Goal: Information Seeking & Learning: Learn about a topic

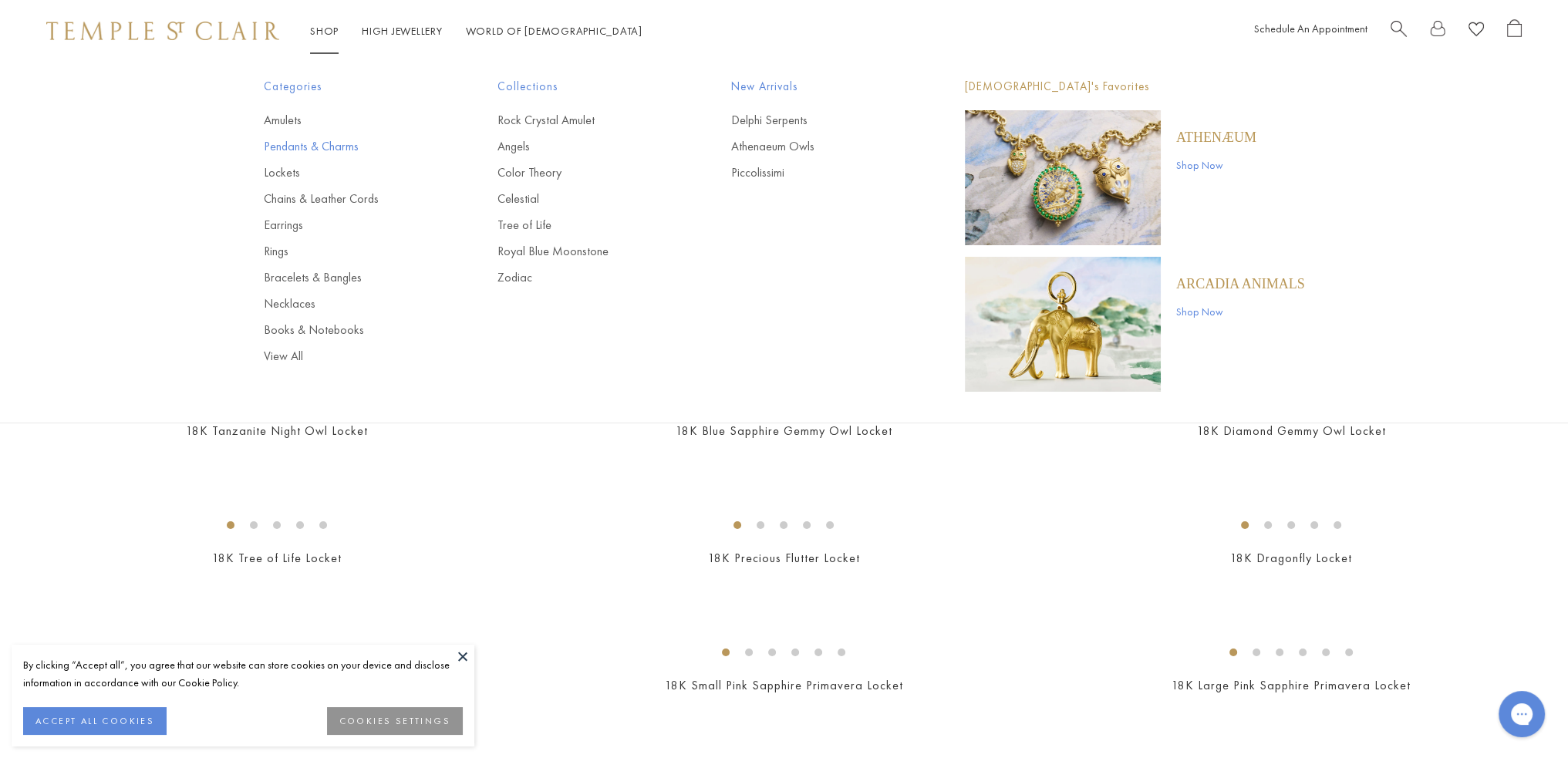
click at [321, 145] on link "Pendants & Charms" at bounding box center [349, 147] width 172 height 17
click at [326, 334] on link "Books & Notebooks" at bounding box center [349, 330] width 172 height 17
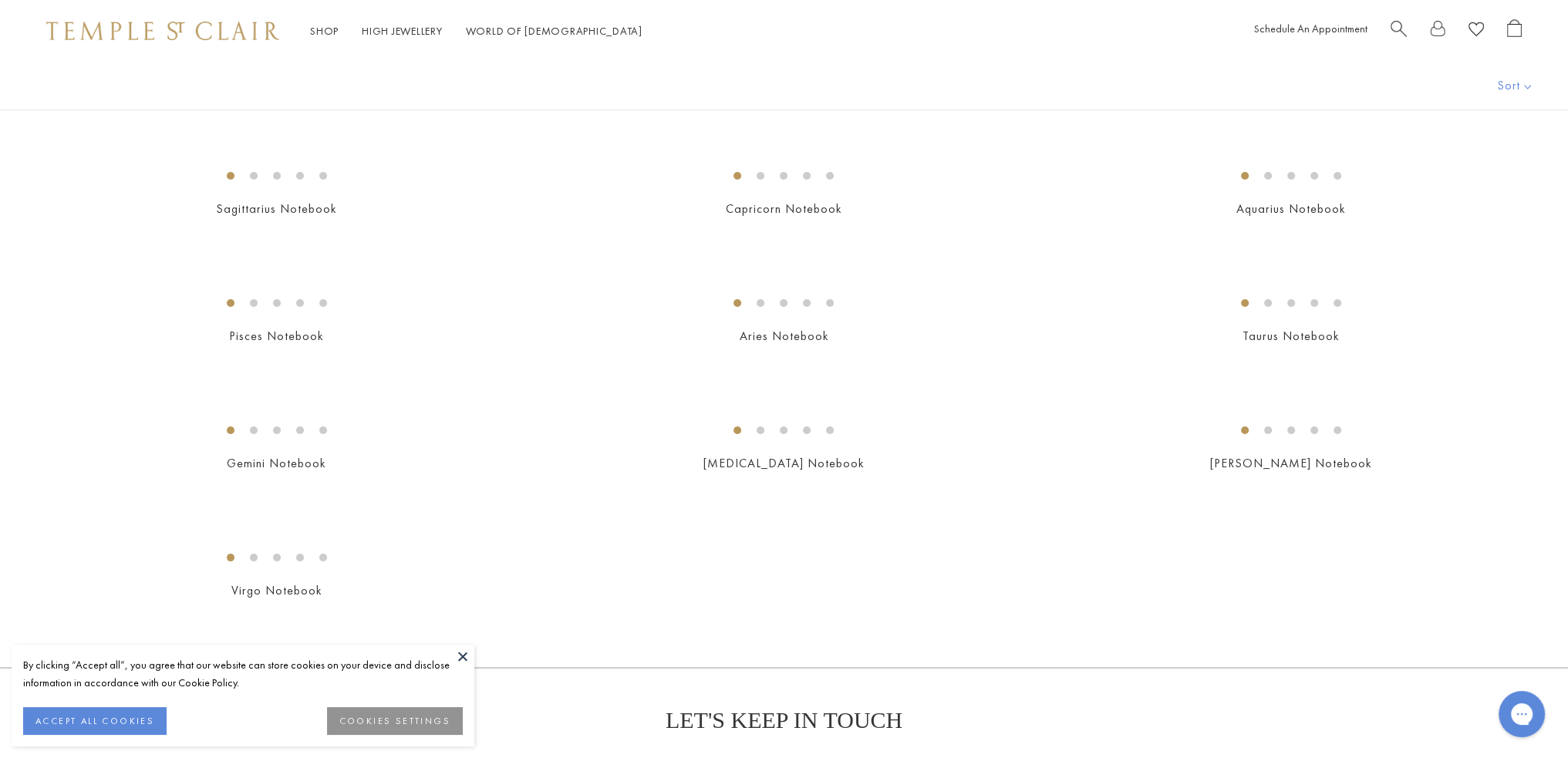
scroll to position [207, 0]
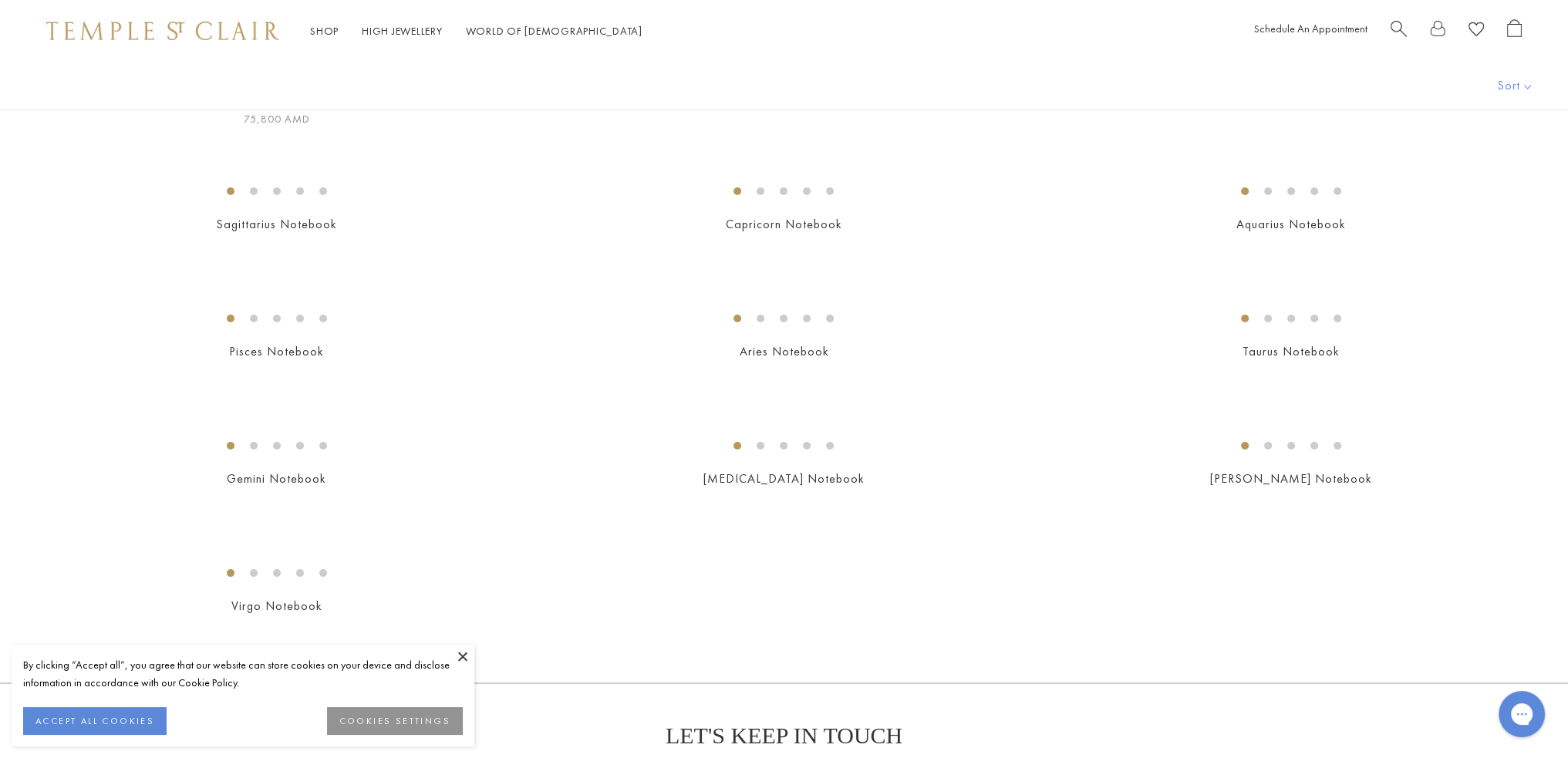
click at [0, 0] on img at bounding box center [0, 0] width 0 height 0
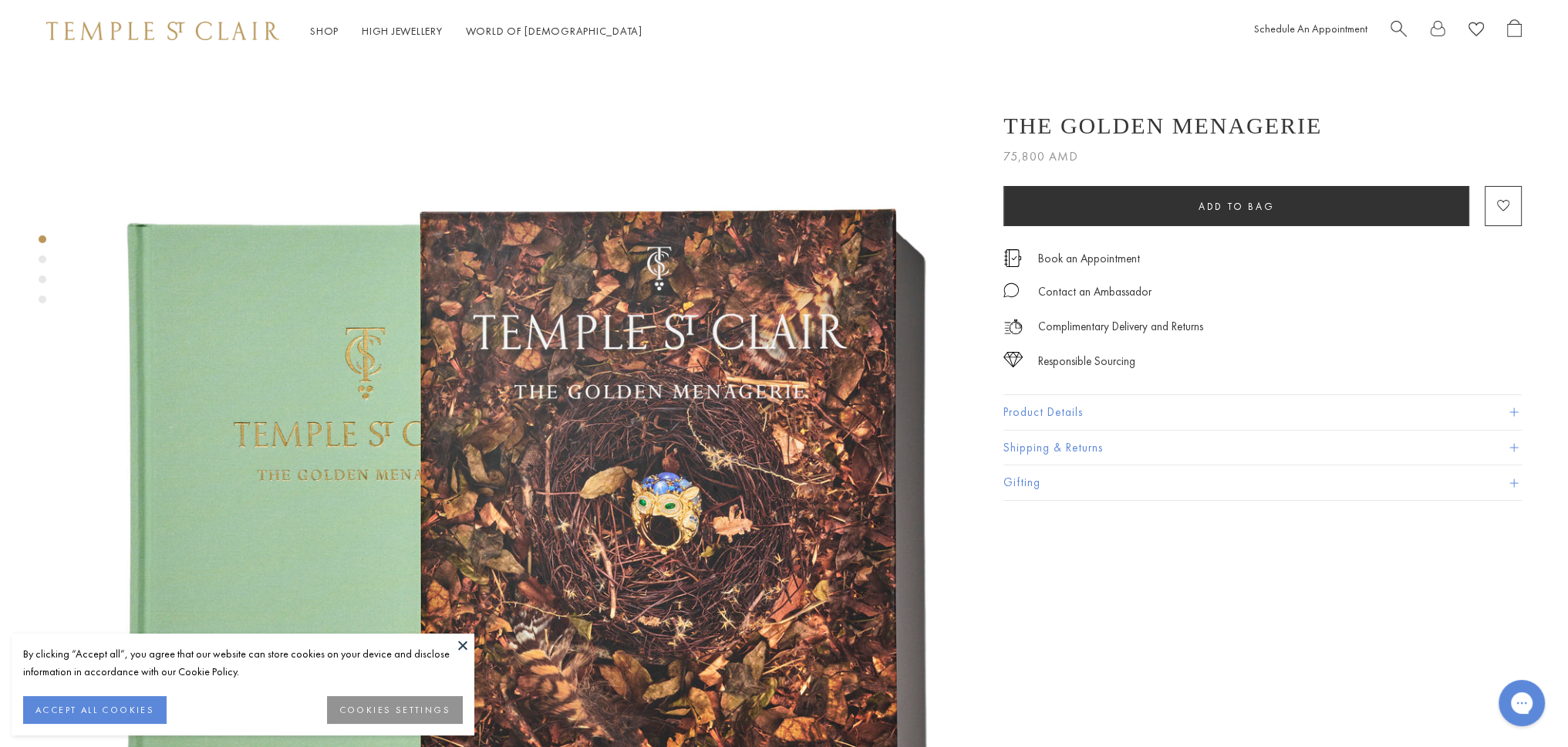
click at [44, 257] on div "Product gallery navigation" at bounding box center [42, 259] width 8 height 8
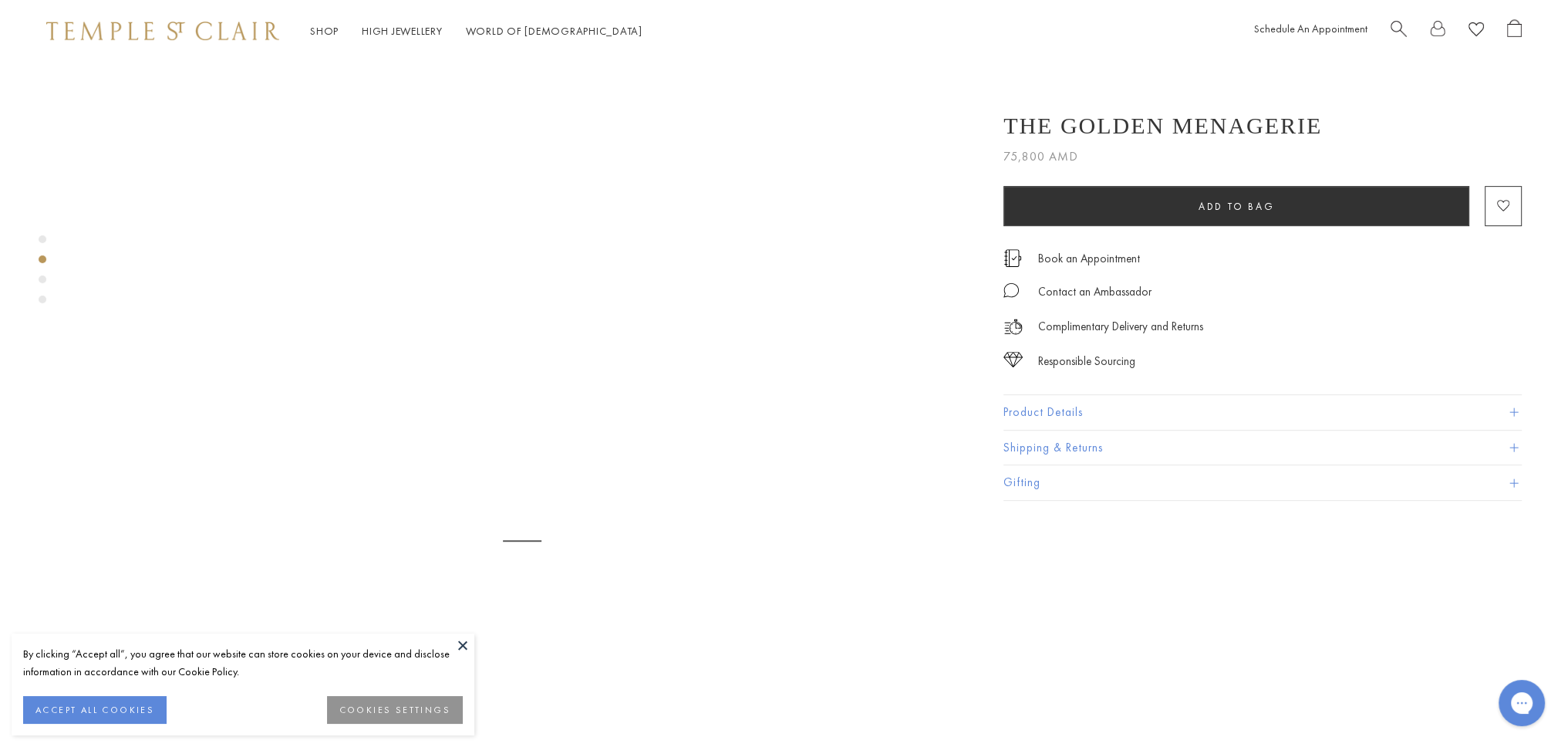
scroll to position [889, 0]
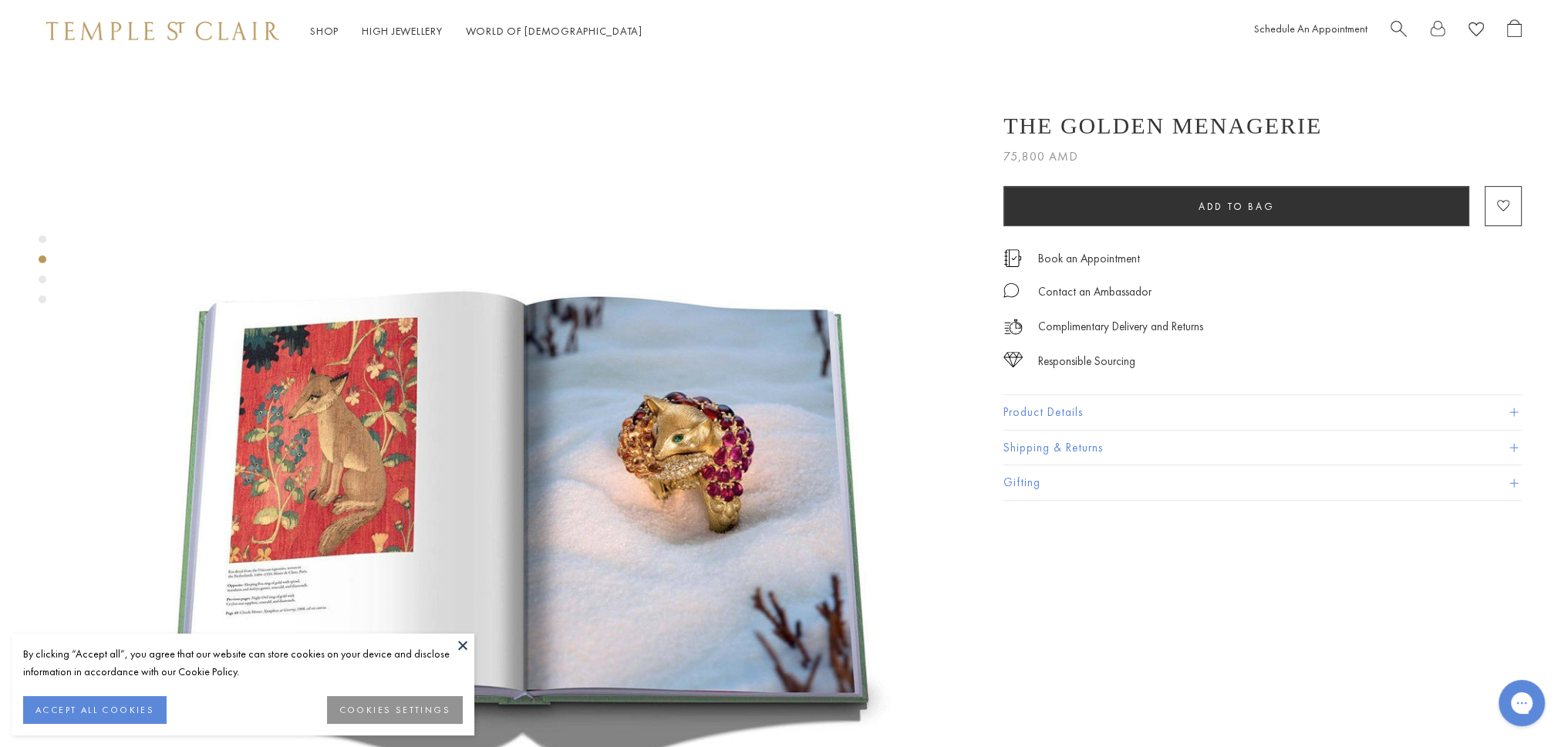
click at [44, 278] on div "Product gallery navigation" at bounding box center [42, 279] width 8 height 8
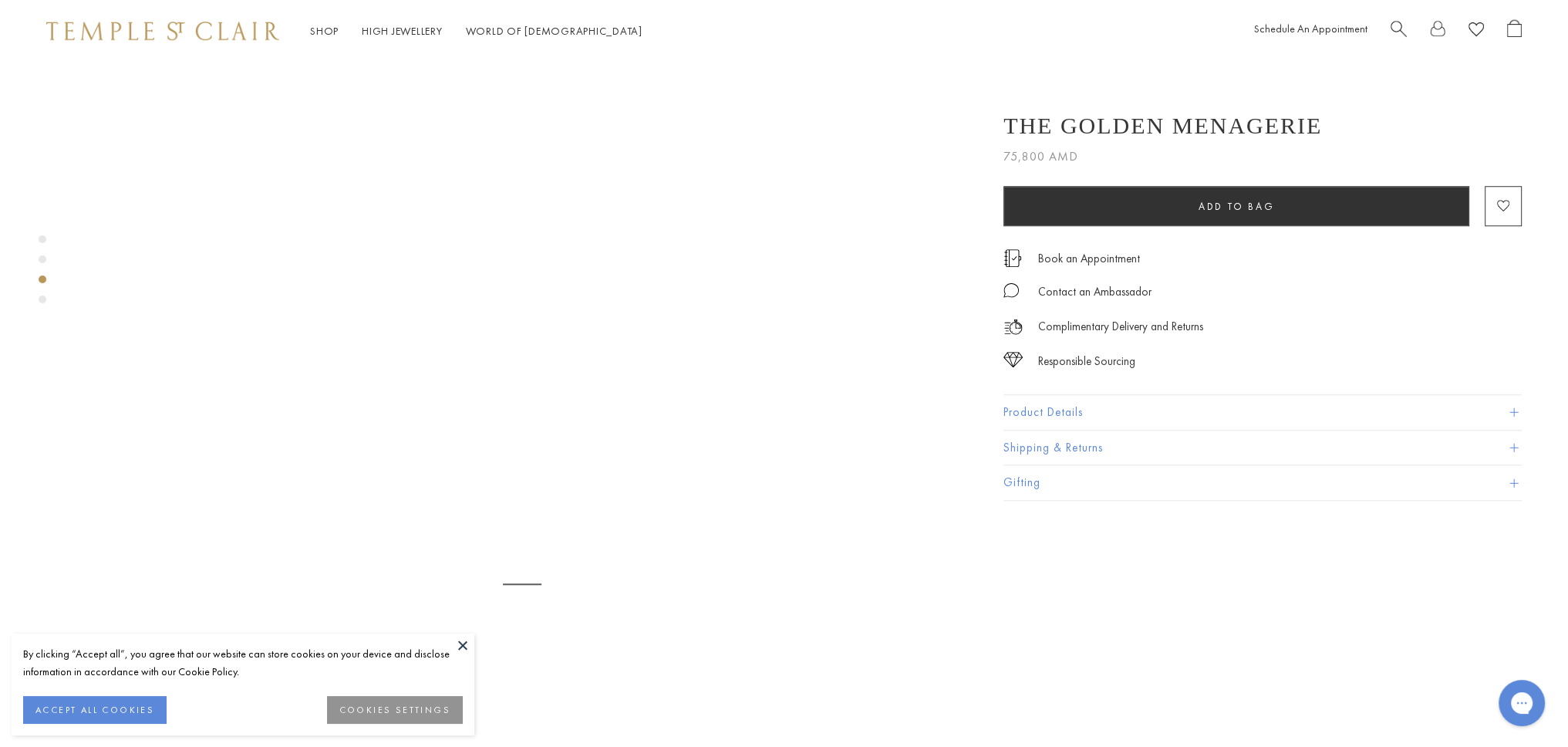
scroll to position [1779, 0]
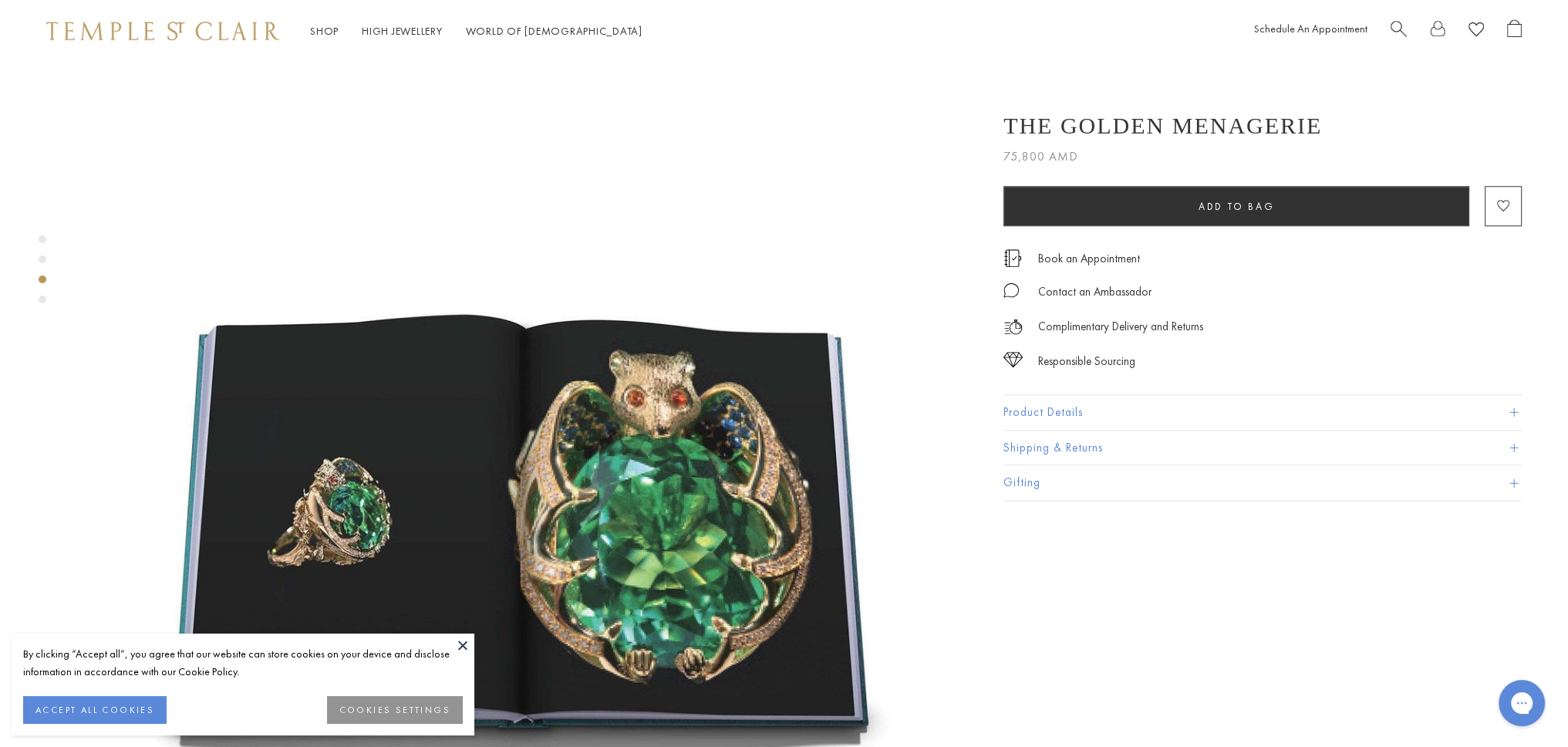
click at [44, 299] on div "Product gallery navigation" at bounding box center [42, 299] width 8 height 8
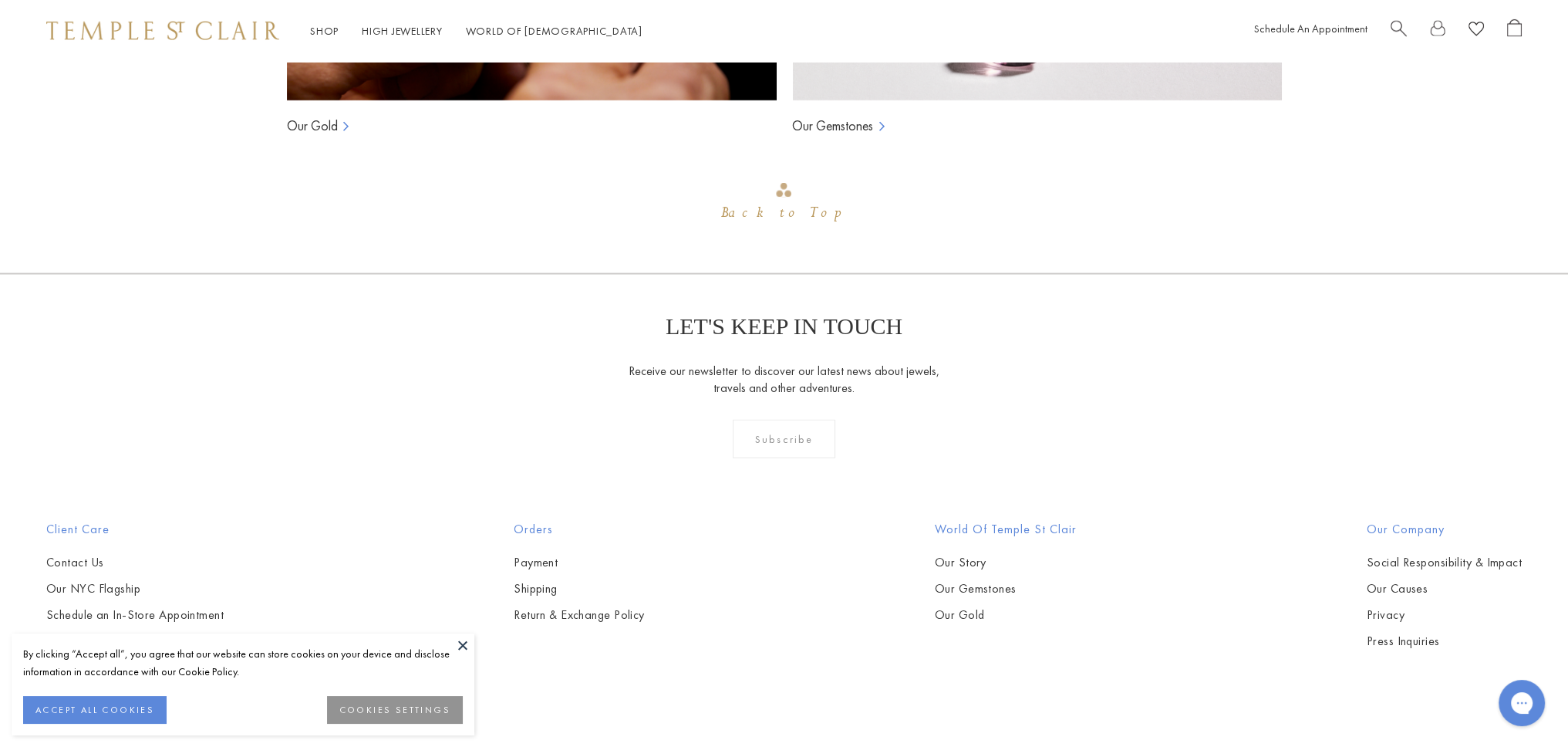
scroll to position [4543, 0]
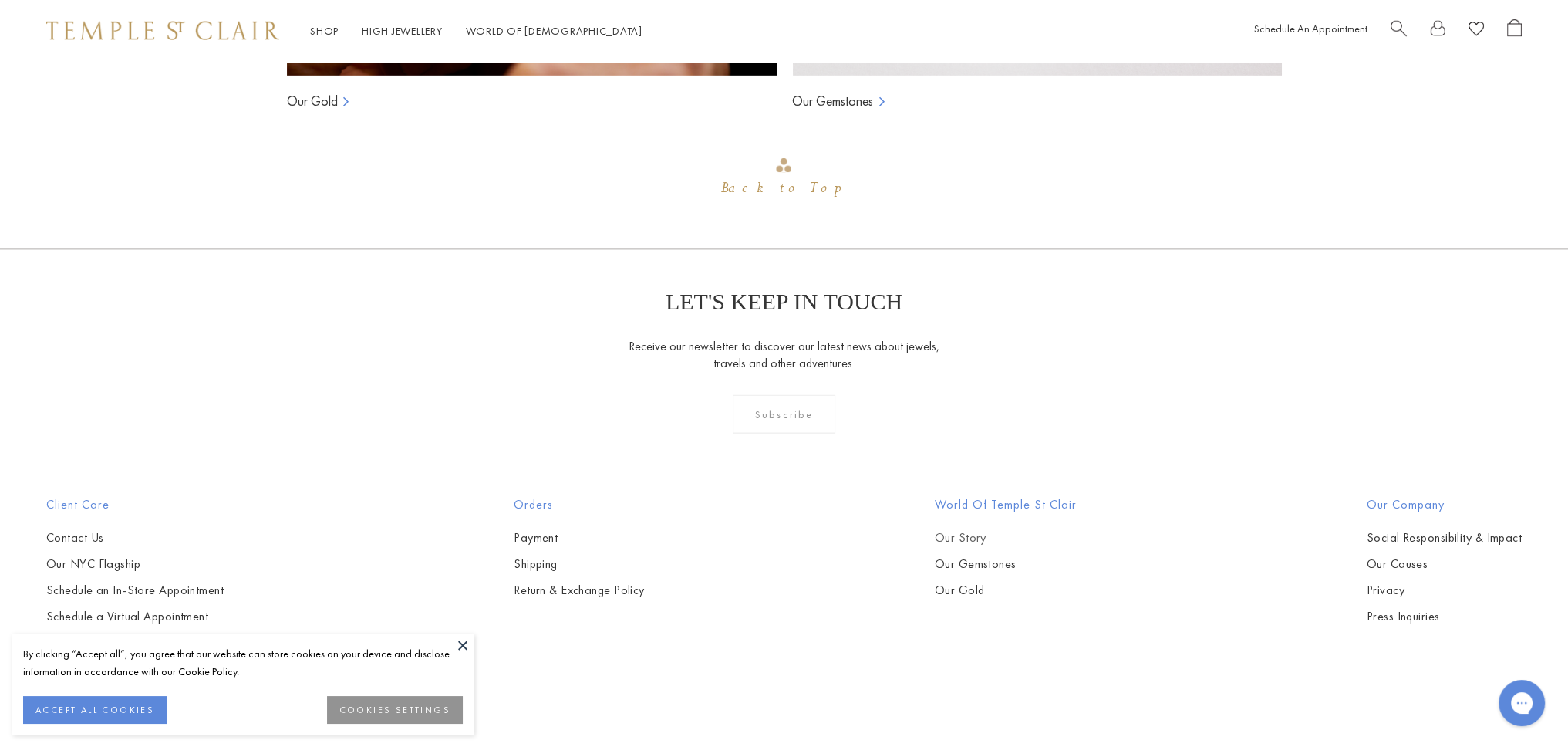
click at [954, 529] on link "Our Story" at bounding box center [1005, 537] width 142 height 17
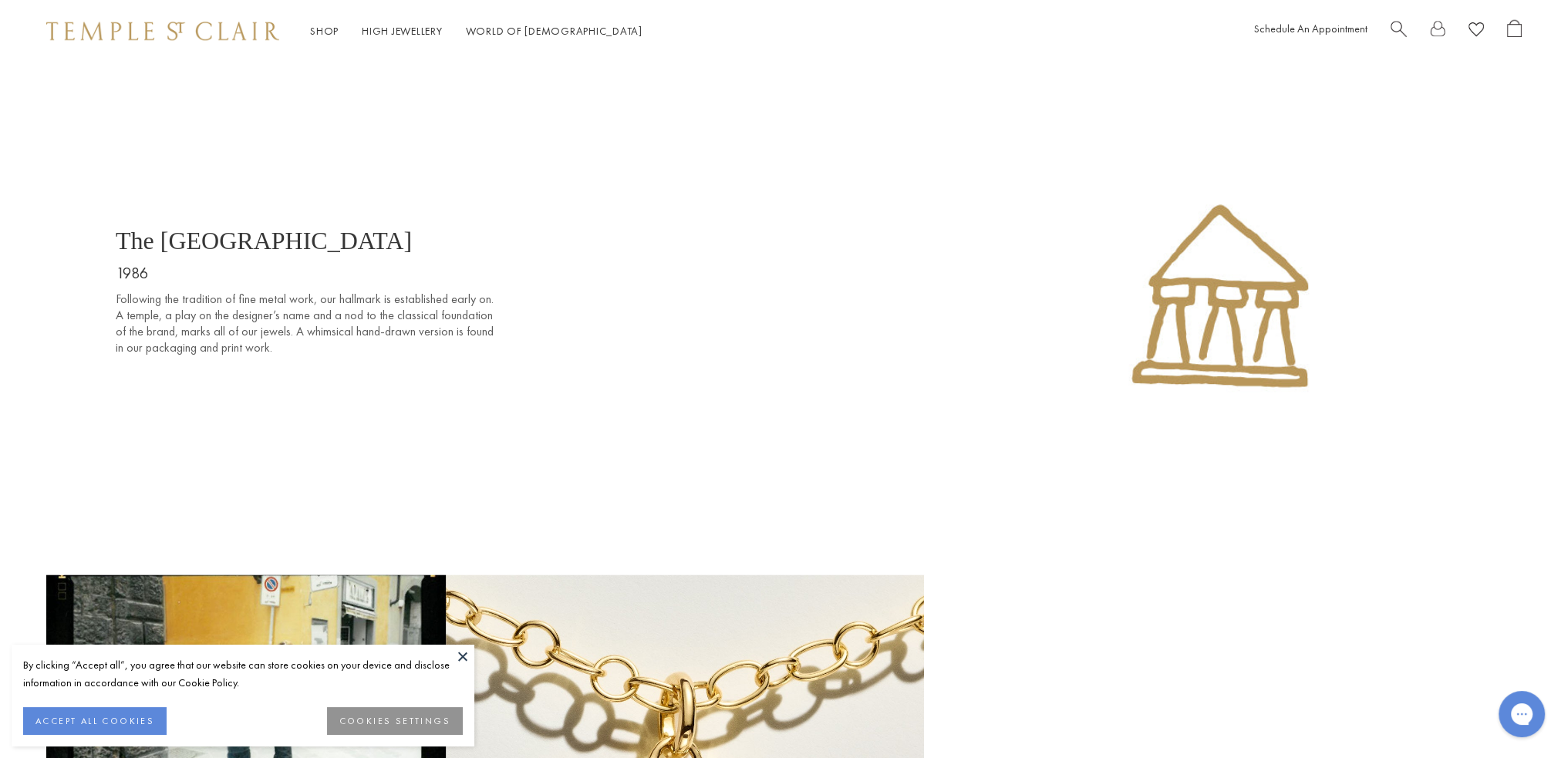
scroll to position [3116, 0]
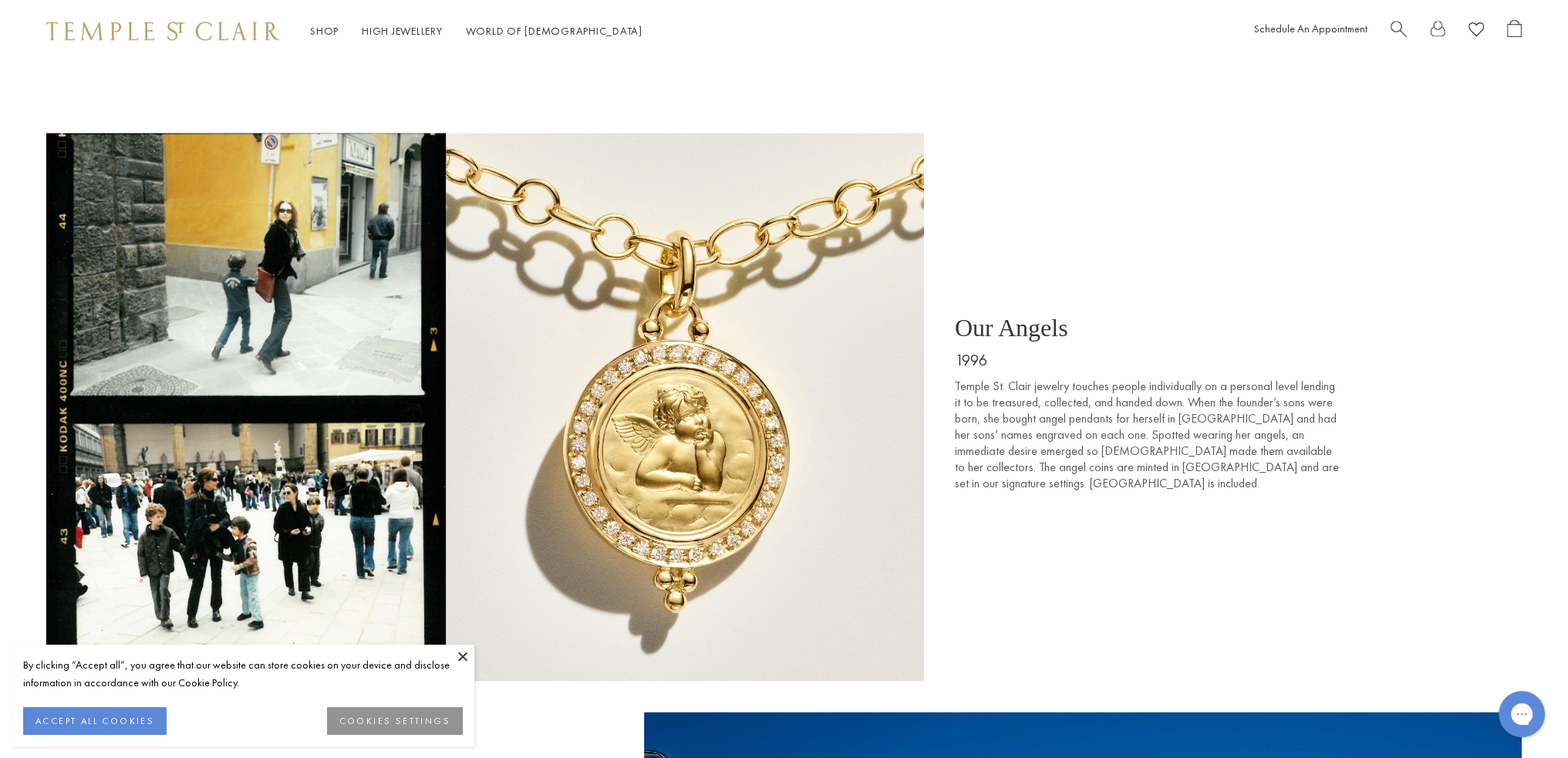
drag, startPoint x: 1562, startPoint y: 193, endPoint x: 1564, endPoint y: 231, distance: 38.1
click at [1564, 231] on div "Our Angels 1996 Temple St. Clair jewelry touches people individually on a perso…" at bounding box center [784, 407] width 1568 height 549
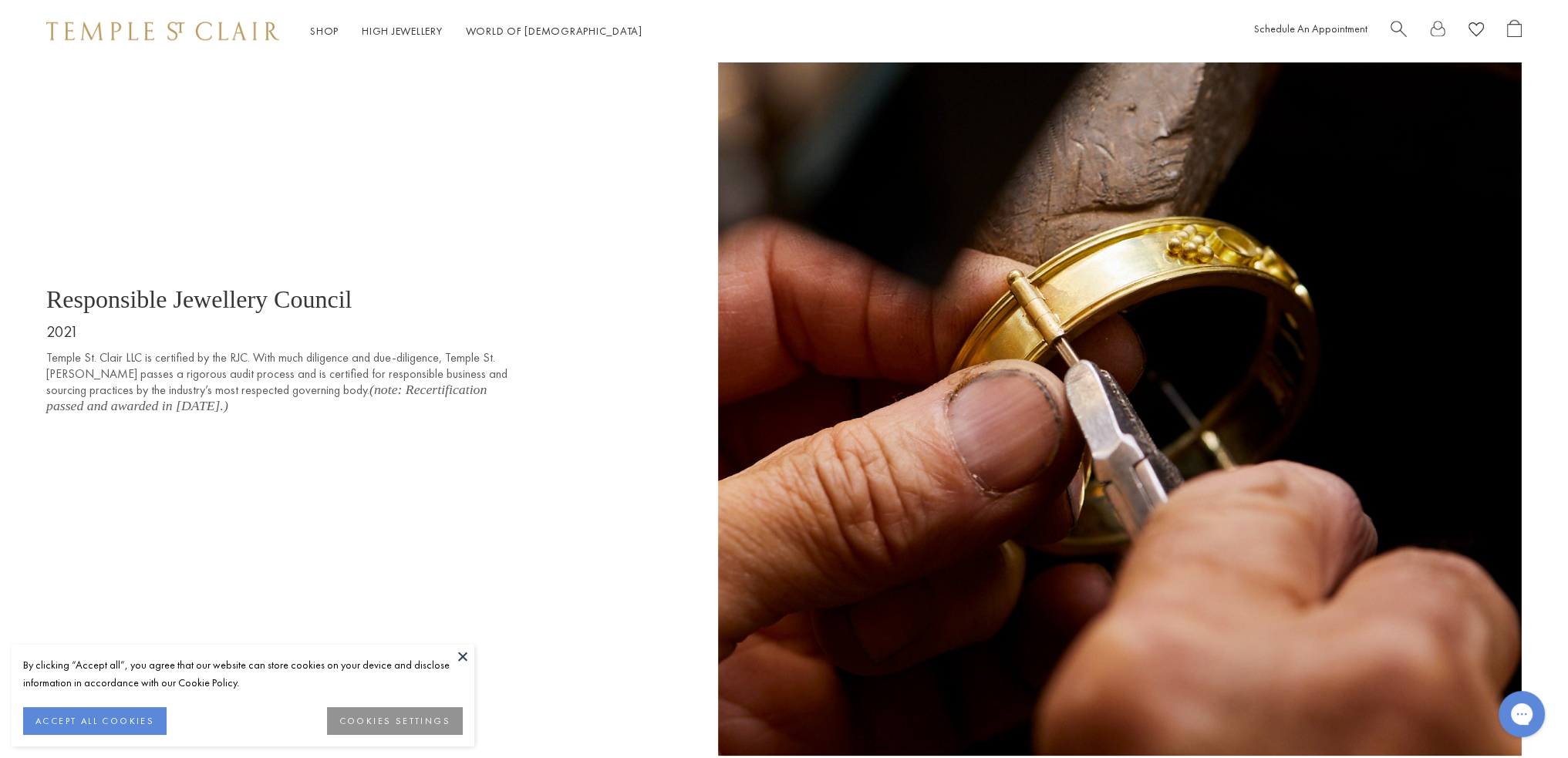
scroll to position [10609, 0]
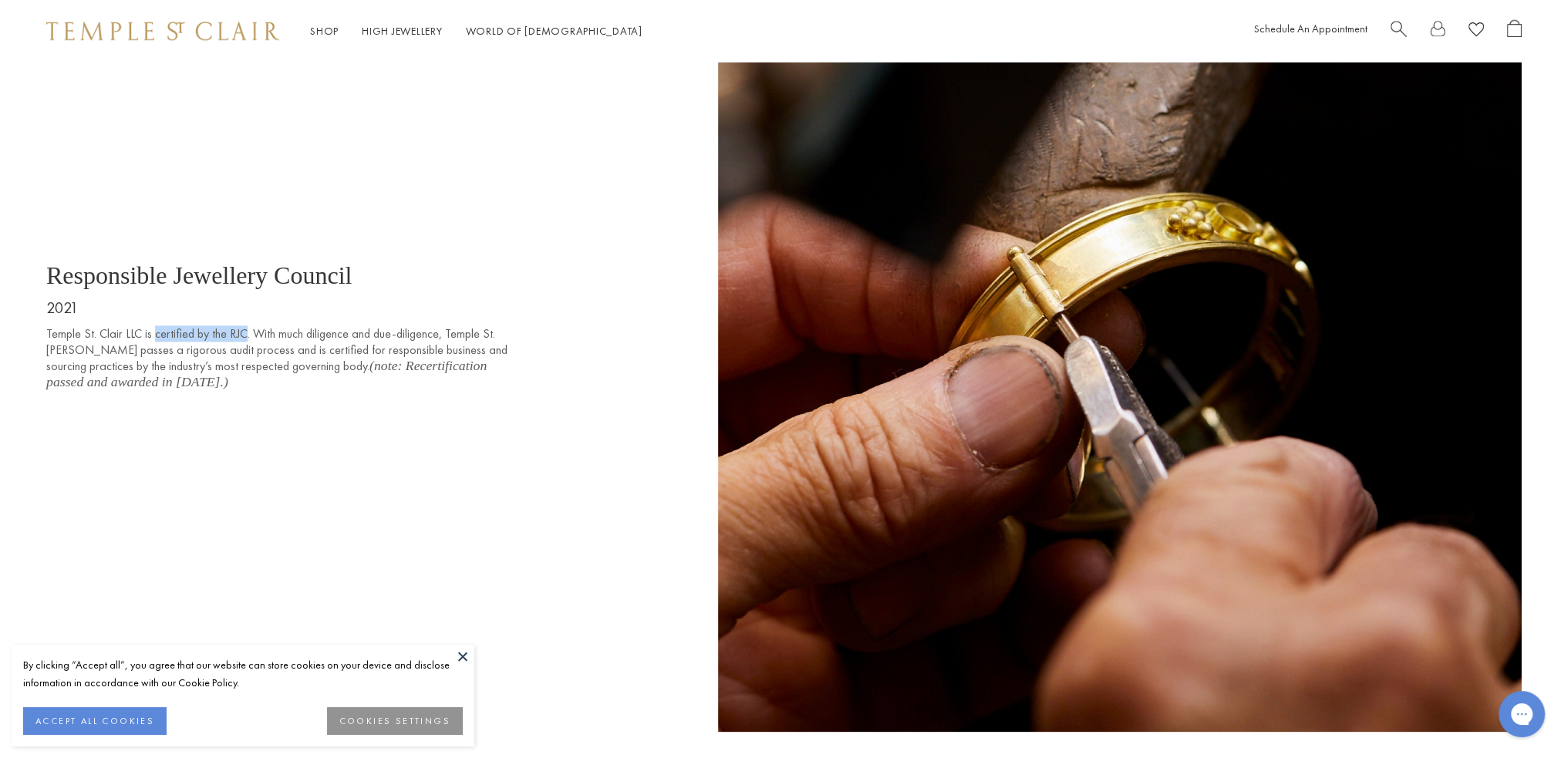
drag, startPoint x: 153, startPoint y: 300, endPoint x: 241, endPoint y: 300, distance: 88.0
click at [241, 326] on p "Temple St. Clair LLC is certified by the RJC. With much diligence and due-dilig…" at bounding box center [277, 358] width 463 height 65
copy p "certified by the RJC"
